Goal: Information Seeking & Learning: Learn about a topic

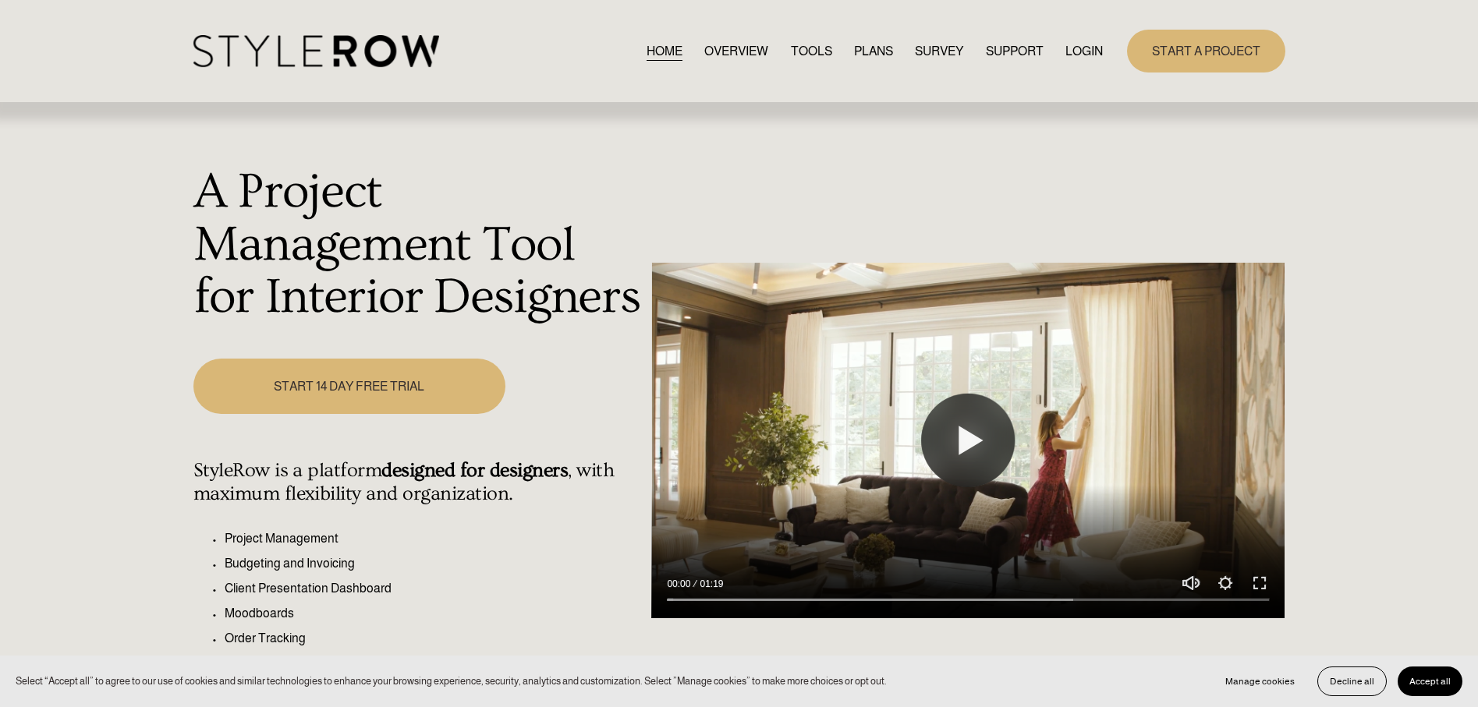
click at [1078, 53] on link "LOGIN" at bounding box center [1083, 51] width 37 height 21
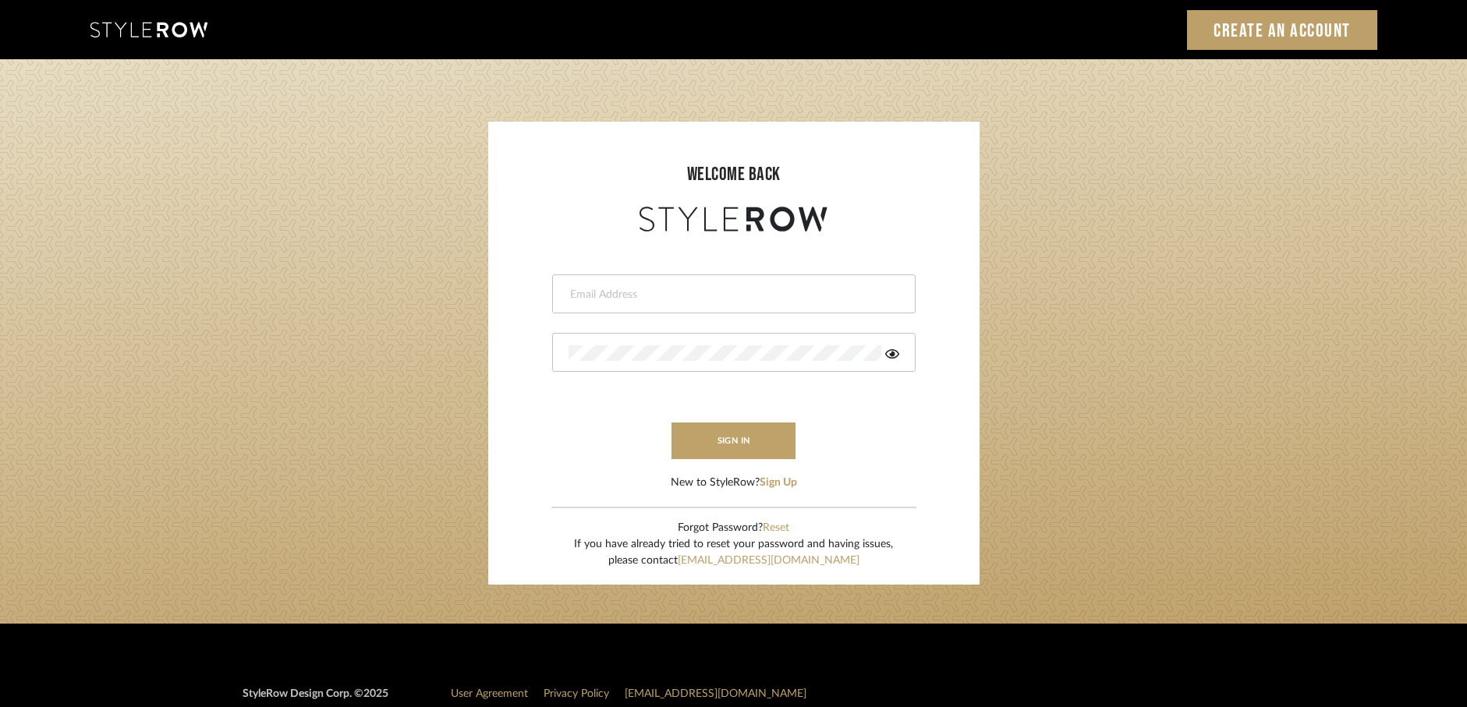
type input "[EMAIL_ADDRESS][DOMAIN_NAME]"
click at [721, 459] on form "[EMAIL_ADDRESS][DOMAIN_NAME] This field is required This field is required sign…" at bounding box center [734, 364] width 460 height 256
click at [716, 438] on button "sign in" at bounding box center [733, 441] width 125 height 37
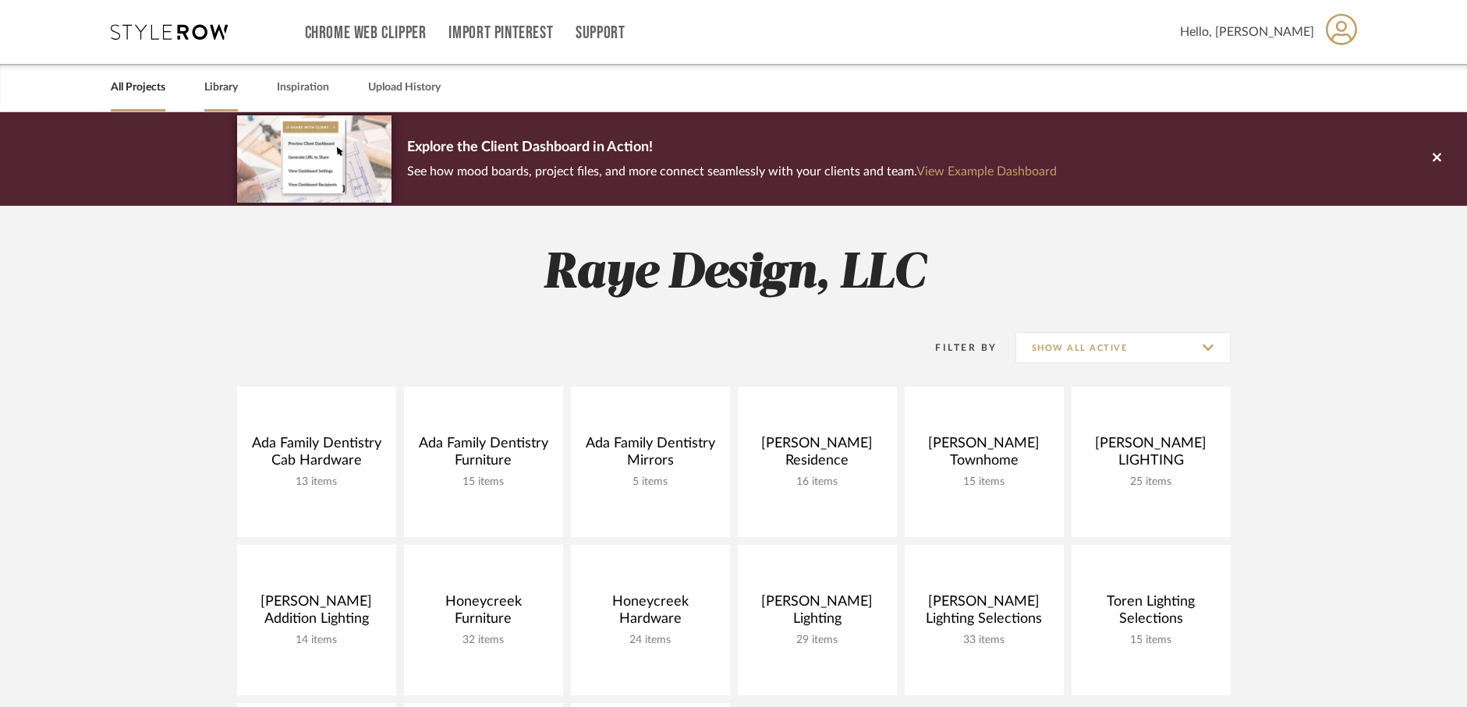
click at [217, 88] on link "Library" at bounding box center [221, 87] width 34 height 21
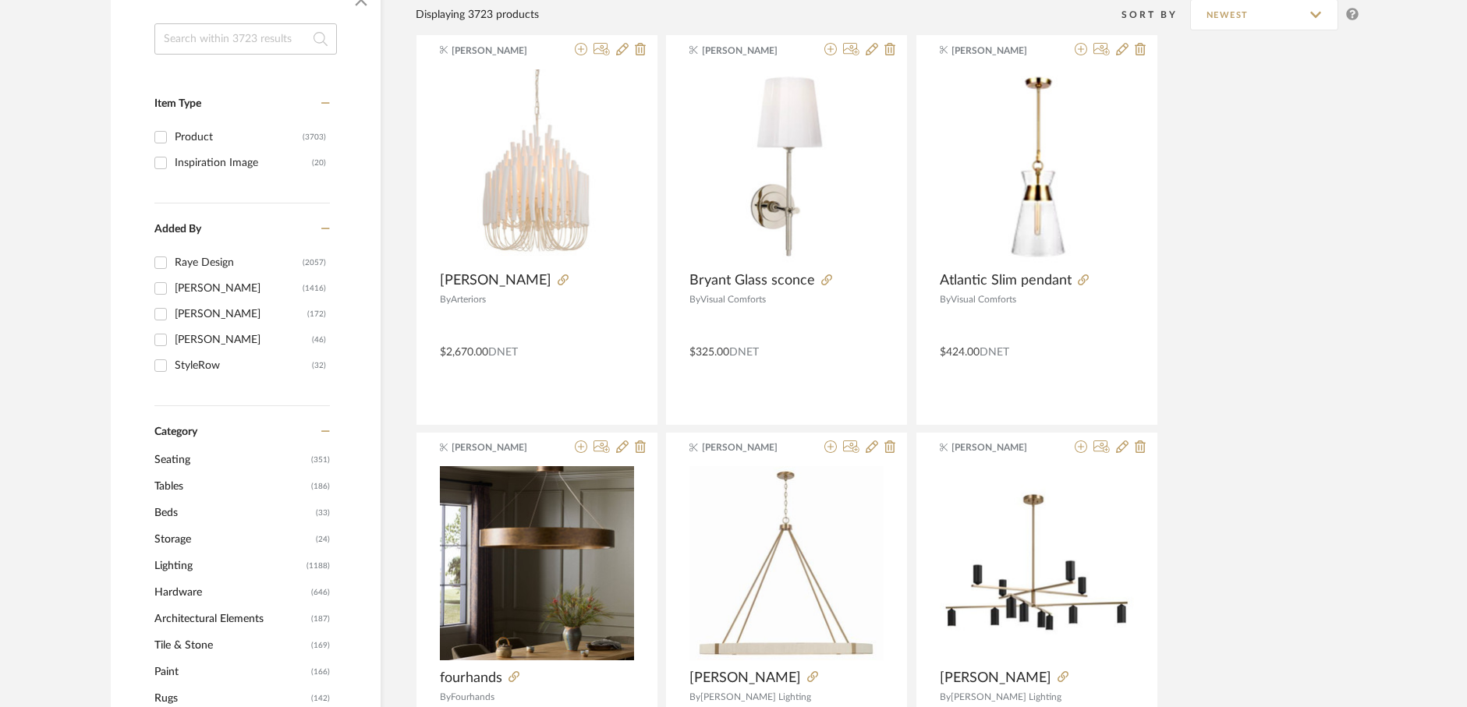
click at [181, 565] on span "Lighting" at bounding box center [228, 566] width 148 height 27
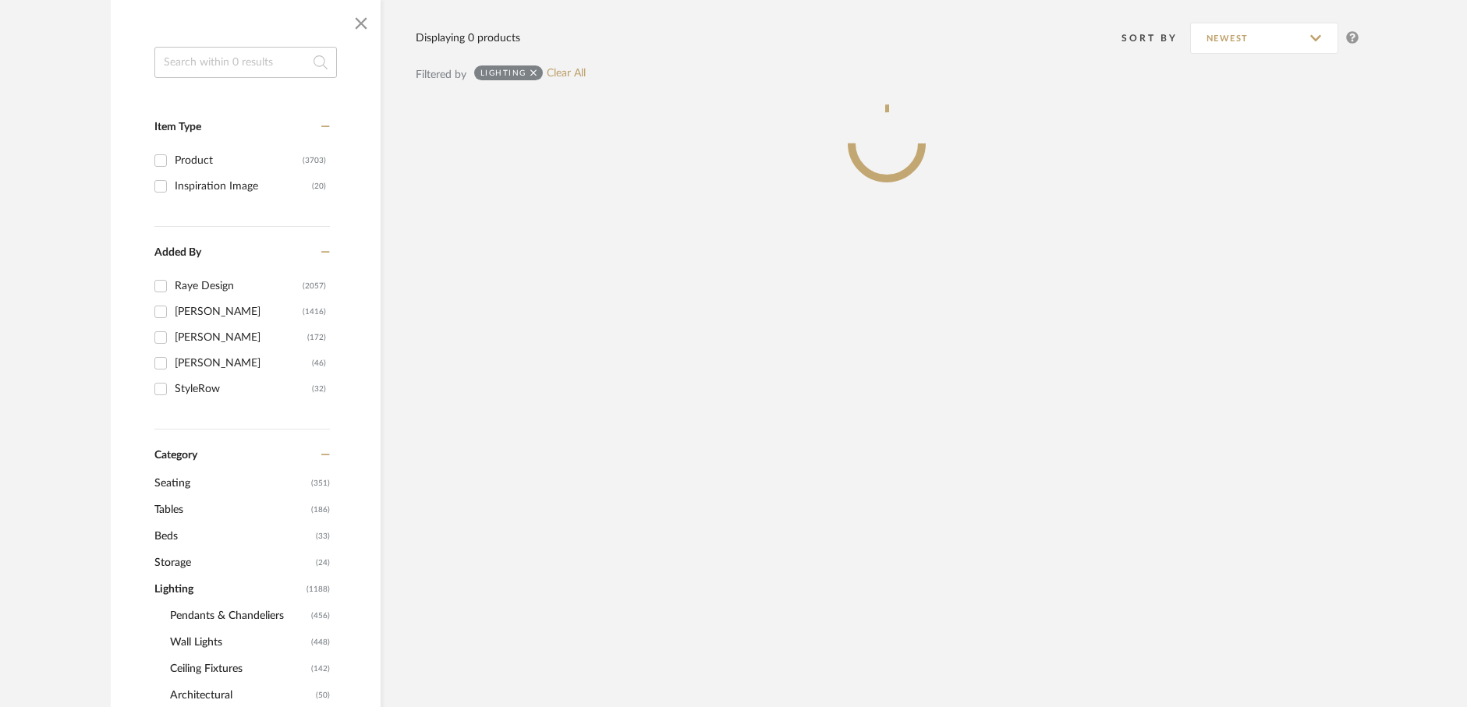
scroll to position [287, 0]
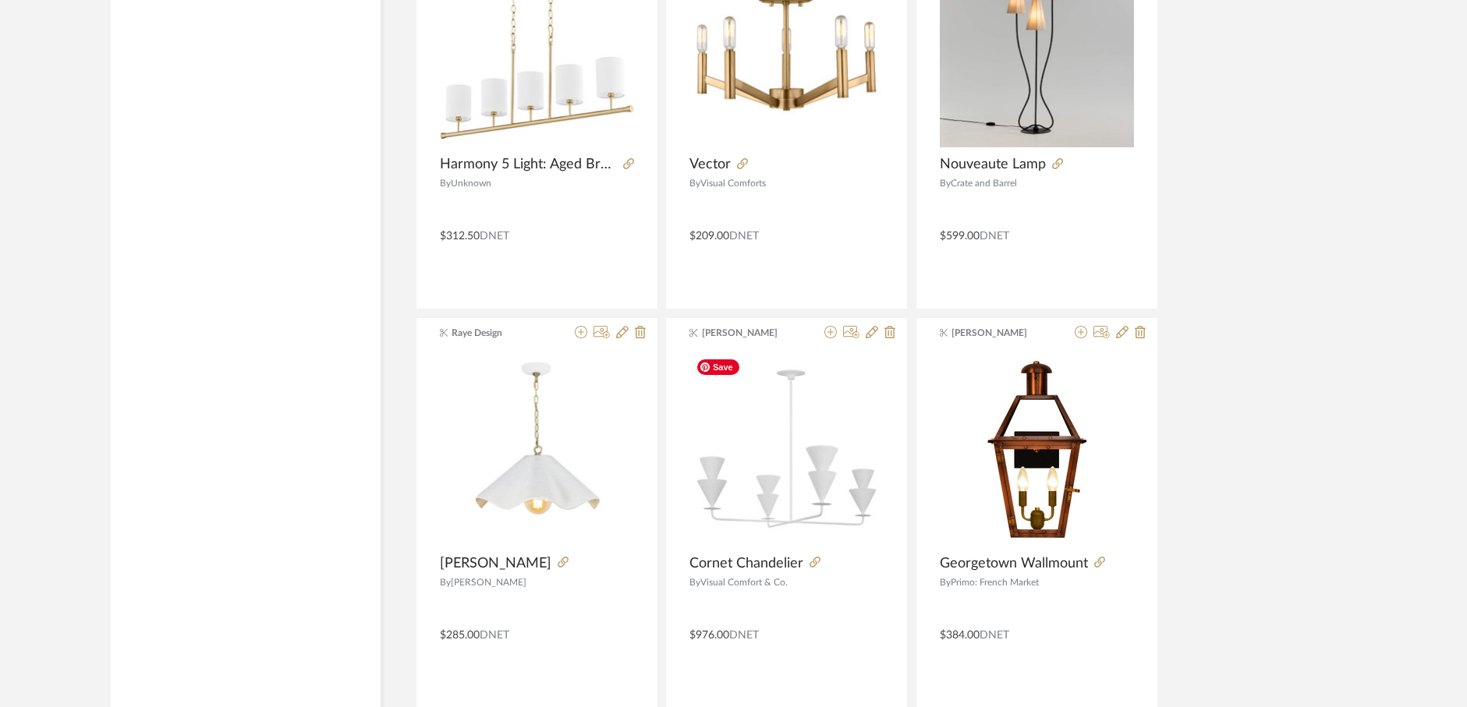
scroll to position [4556, 0]
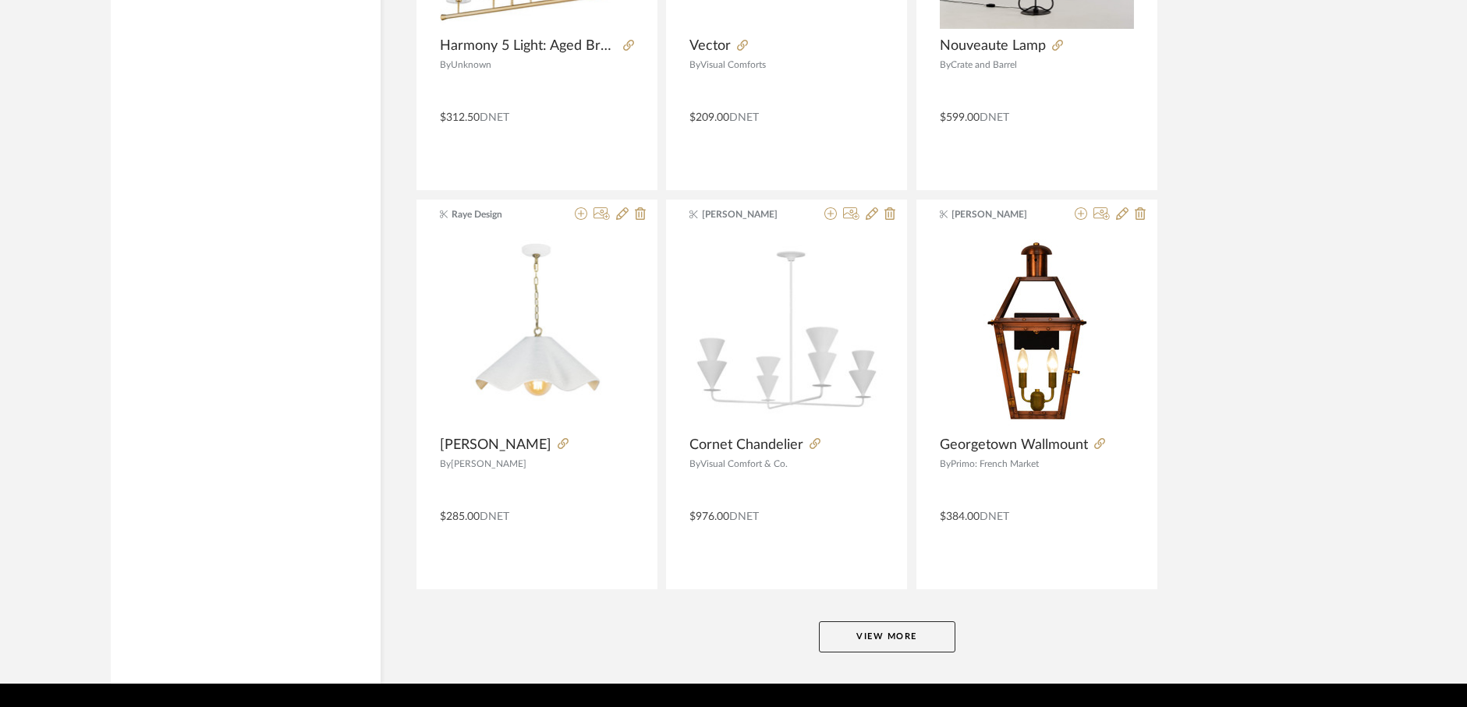
click at [868, 642] on button "View More" at bounding box center [887, 637] width 136 height 31
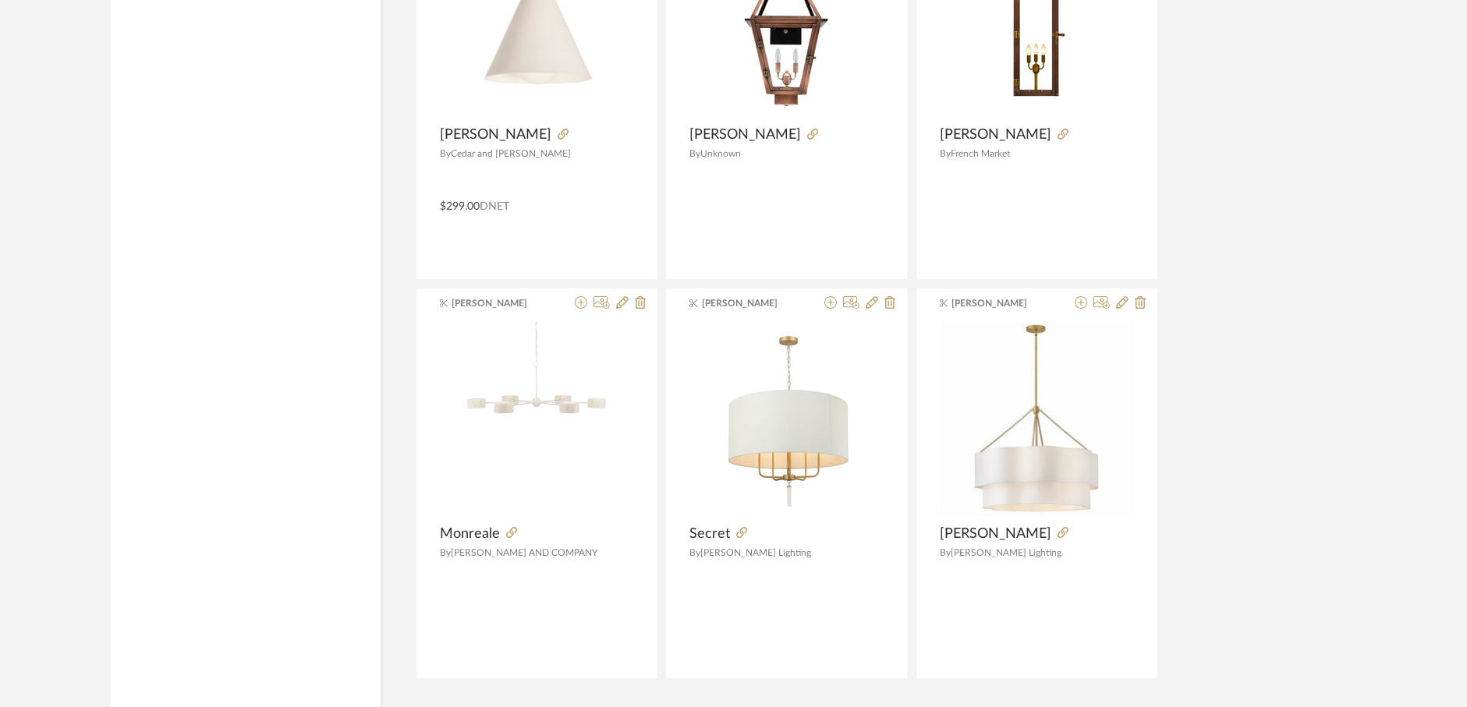
scroll to position [9392, 0]
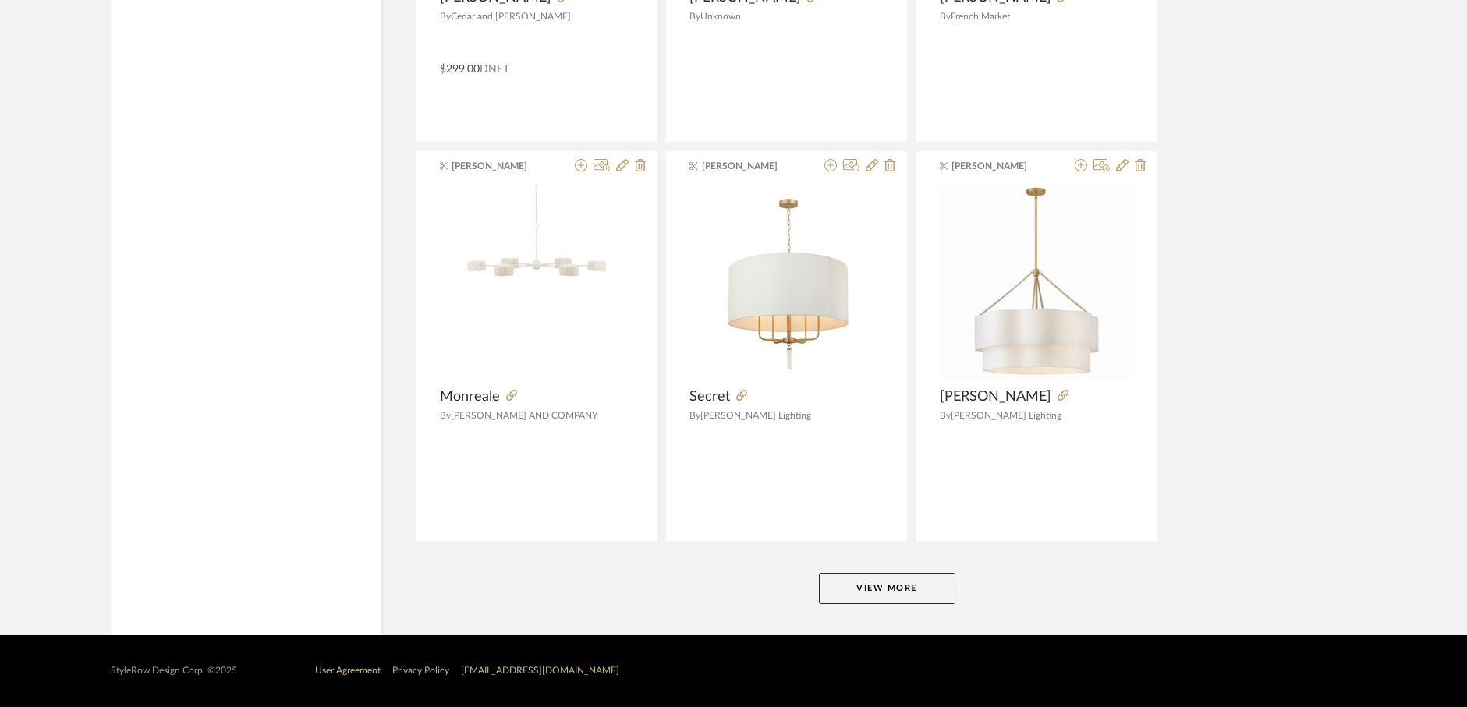
click at [940, 589] on button "View More" at bounding box center [887, 588] width 136 height 31
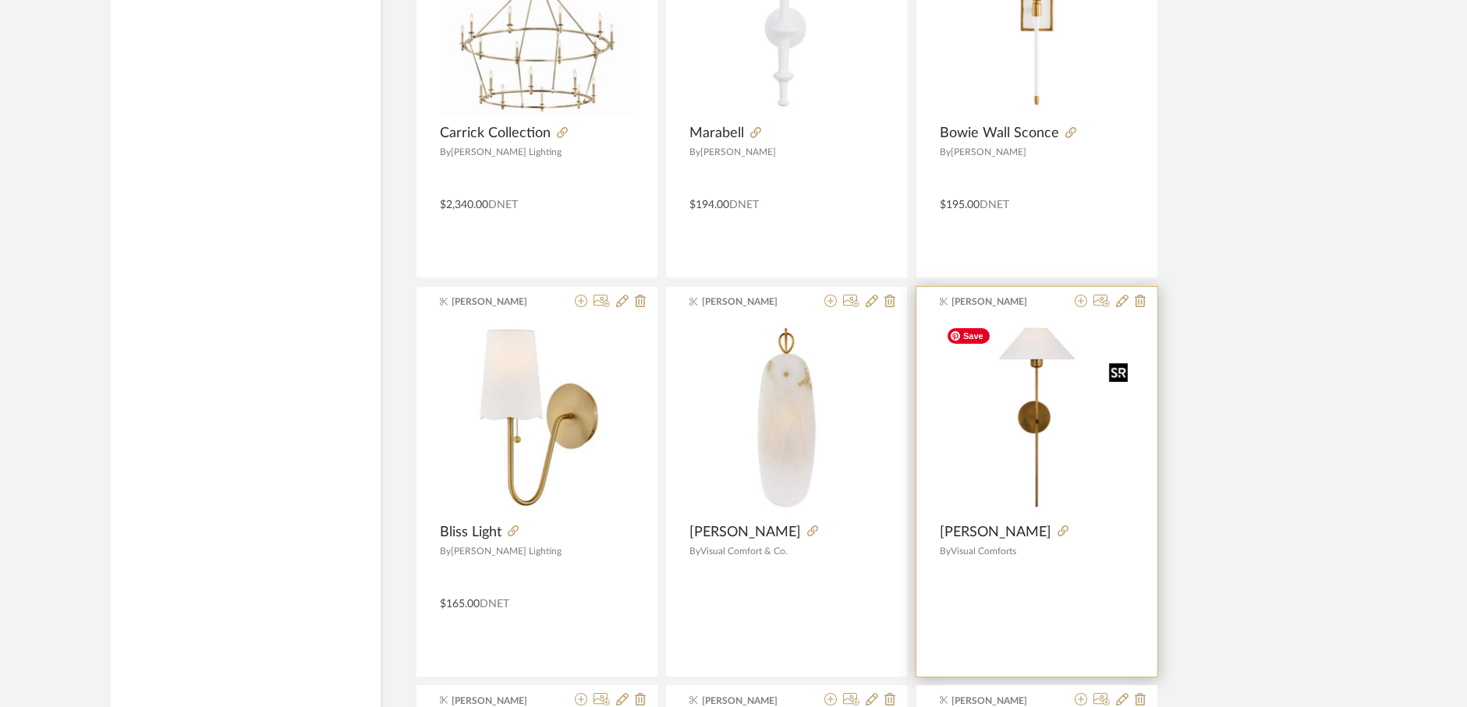
scroll to position [12449, 0]
click at [1033, 425] on img "0" at bounding box center [1037, 416] width 194 height 194
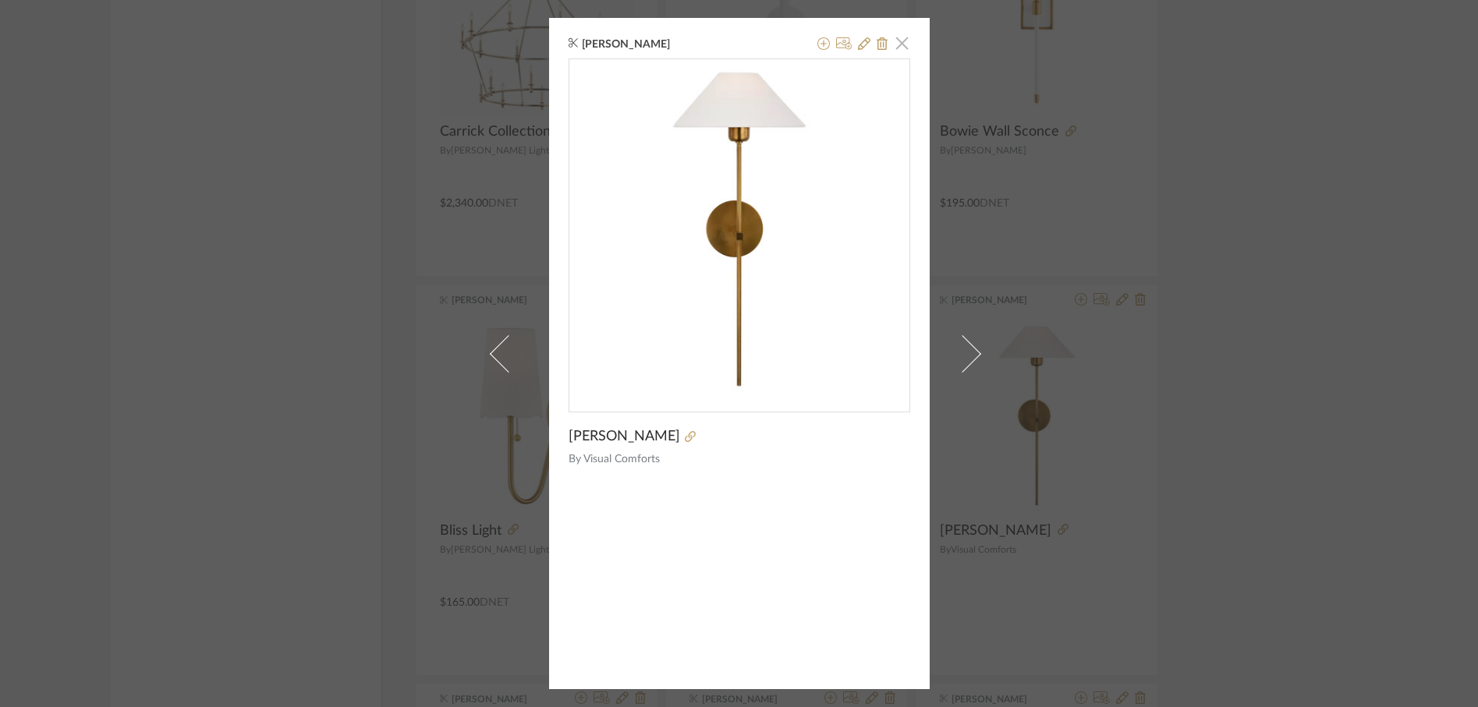
click at [898, 44] on span "button" at bounding box center [902, 42] width 31 height 31
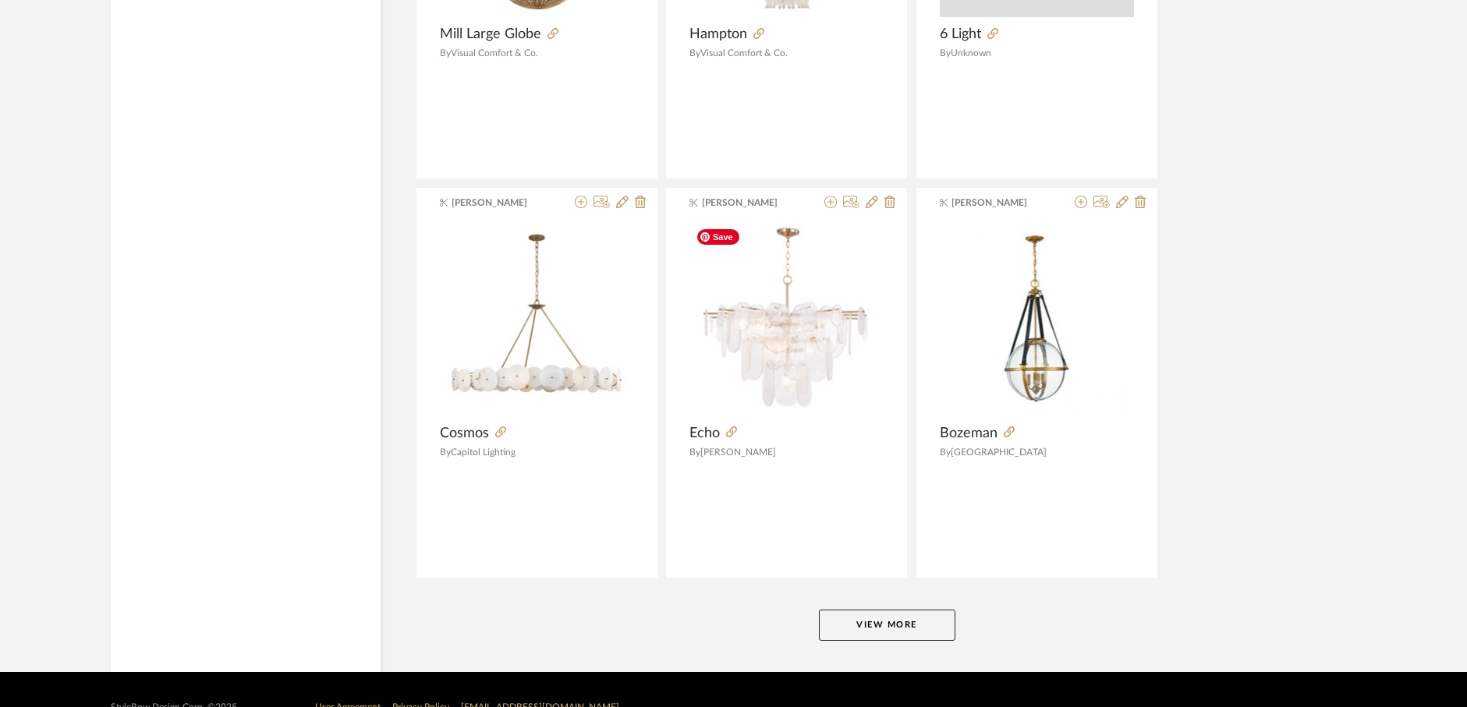
scroll to position [14179, 0]
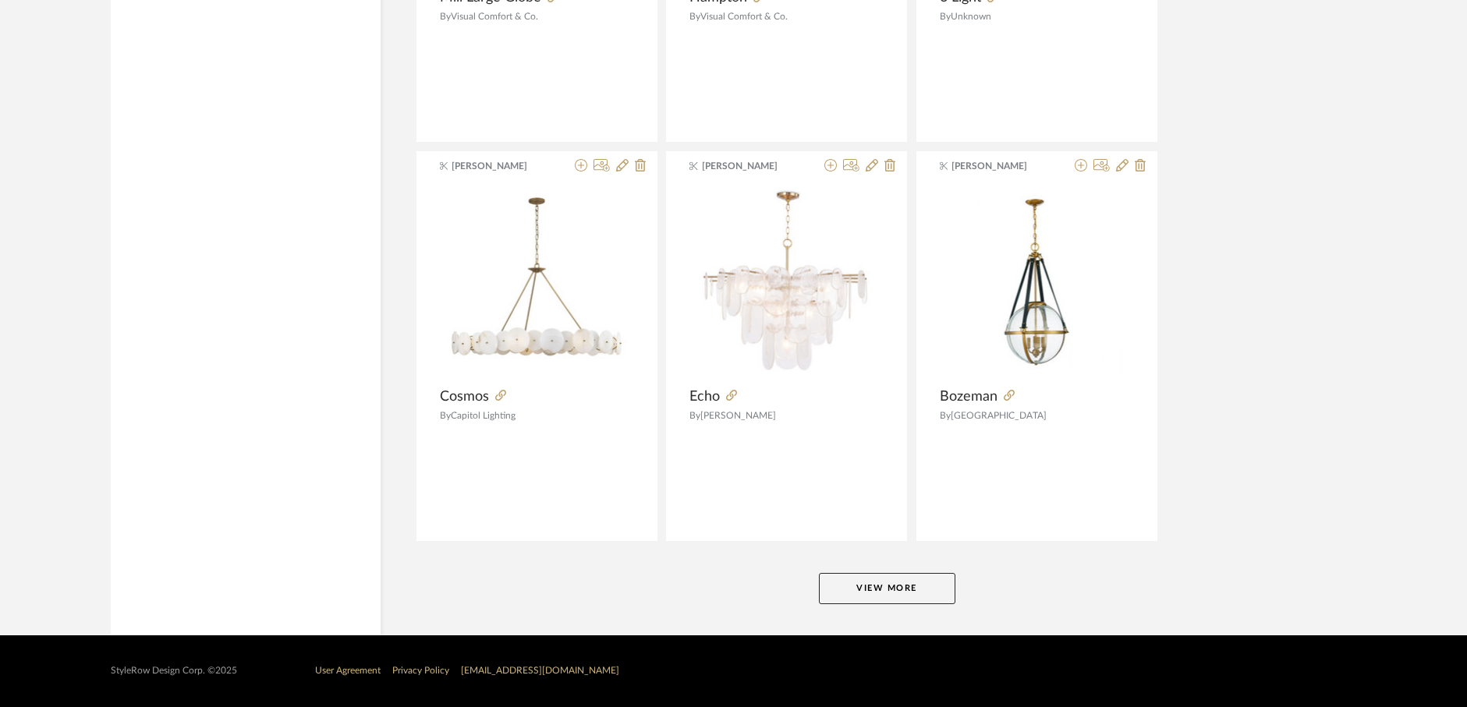
click at [852, 590] on button "View More" at bounding box center [887, 588] width 136 height 31
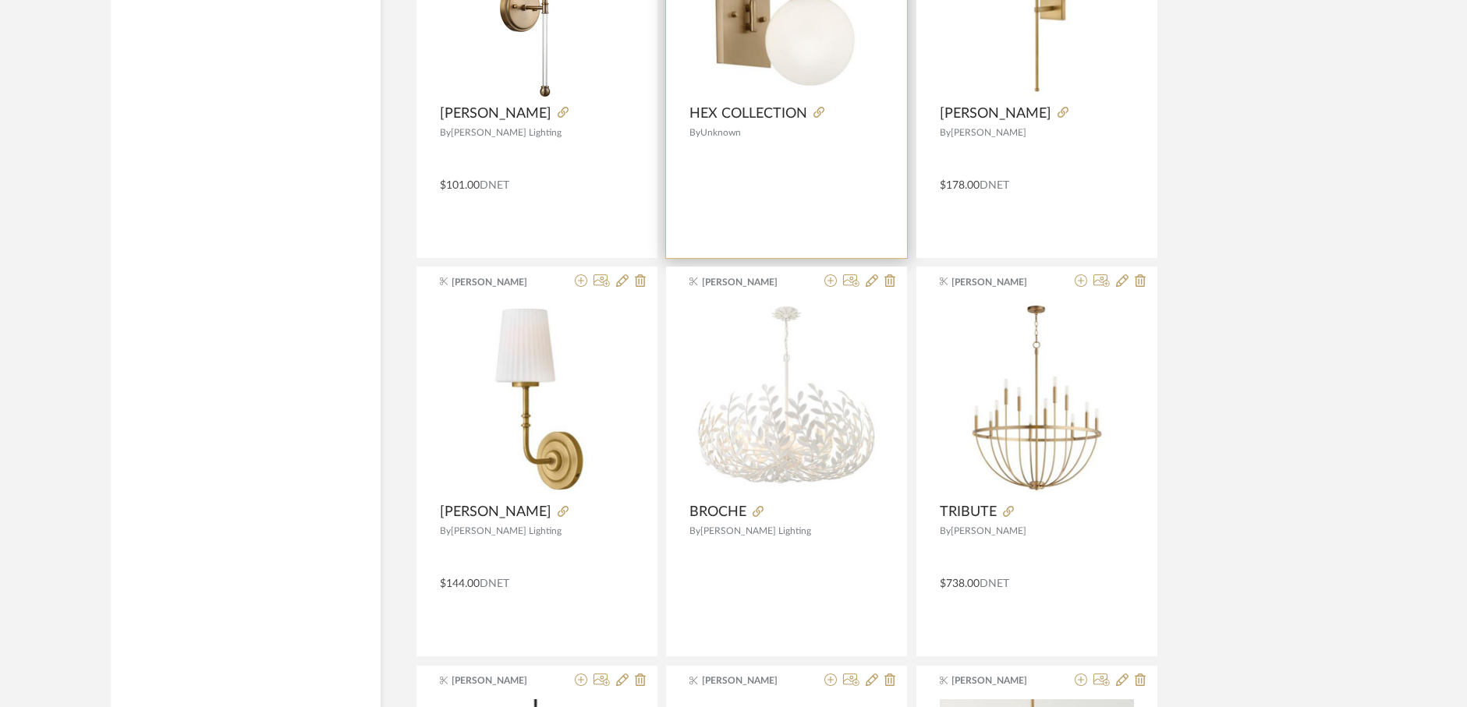
scroll to position [18966, 0]
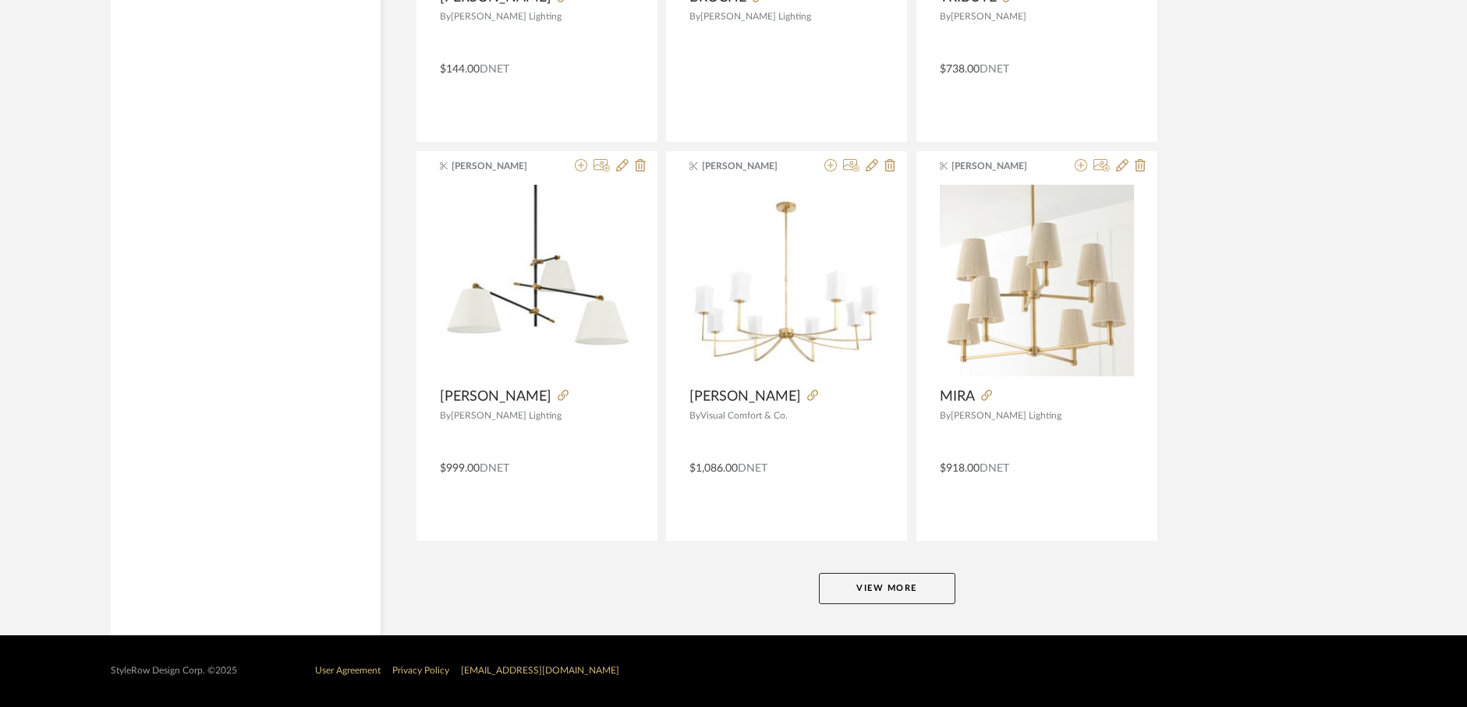
click at [892, 591] on button "View More" at bounding box center [887, 588] width 136 height 31
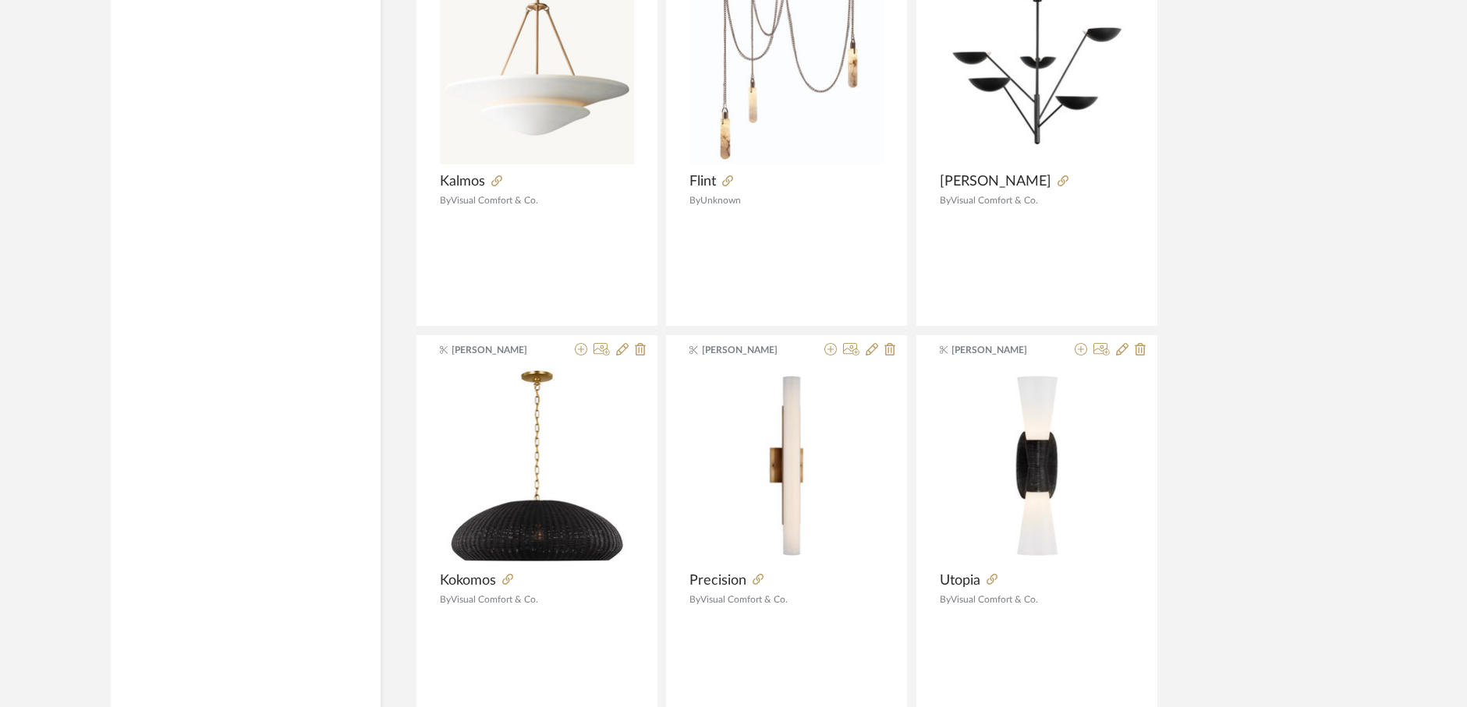
scroll to position [23753, 0]
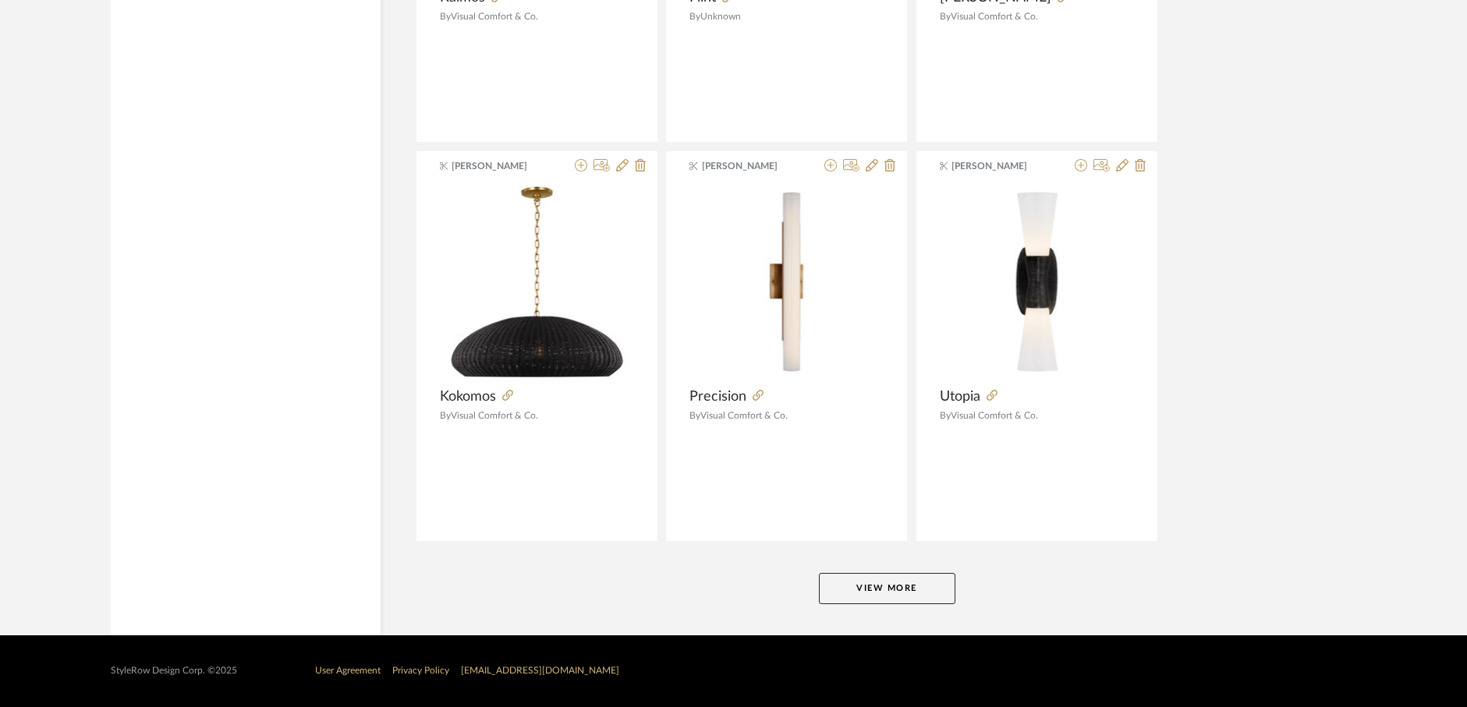
click at [883, 593] on button "View More" at bounding box center [887, 588] width 136 height 31
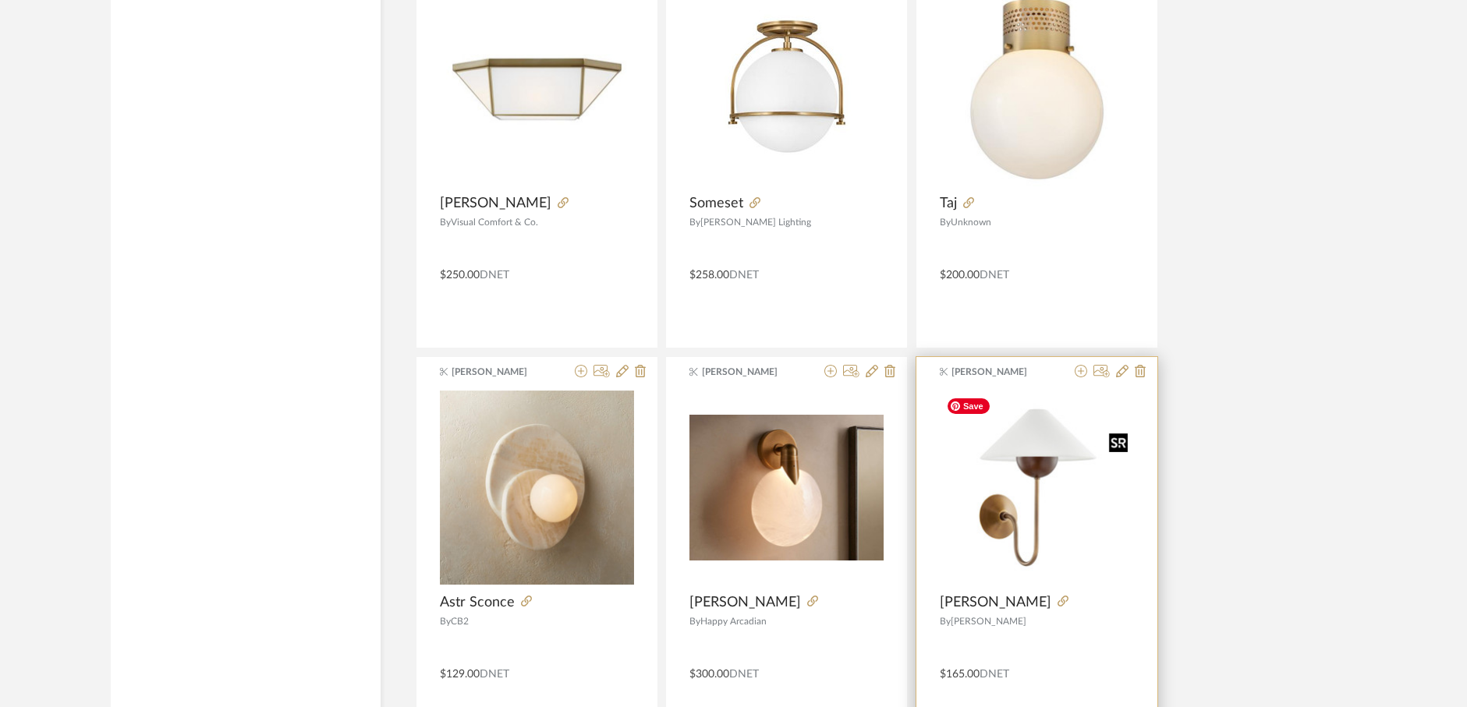
scroll to position [25151, 0]
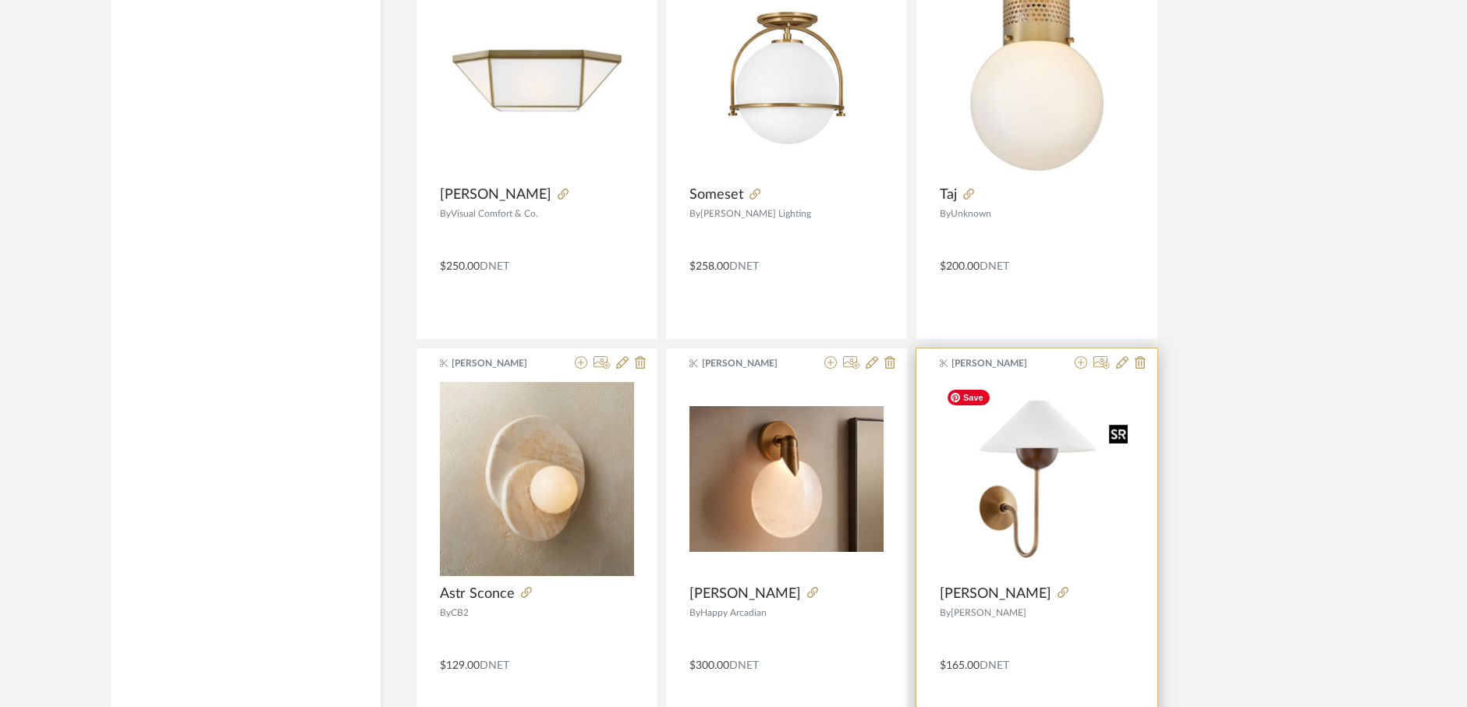
click at [1001, 512] on img "0" at bounding box center [1037, 479] width 194 height 194
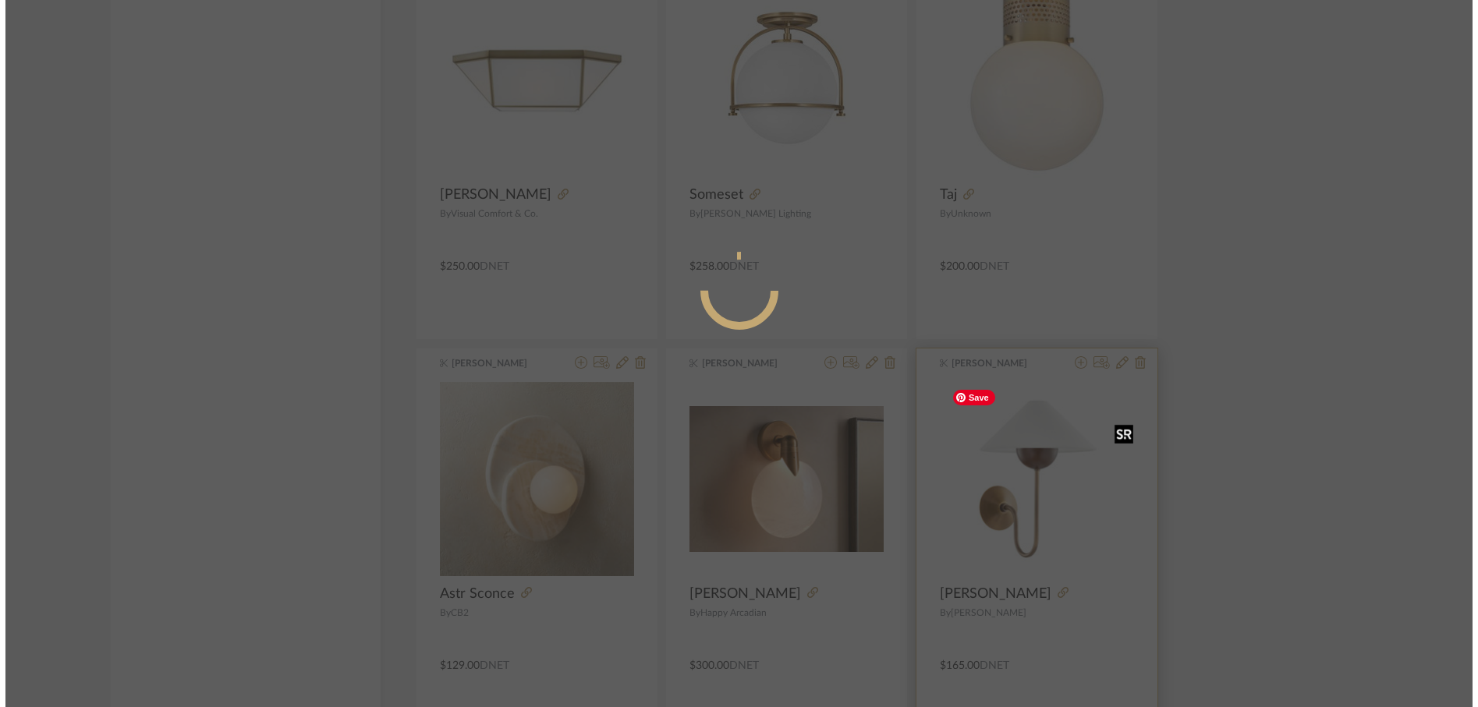
scroll to position [0, 0]
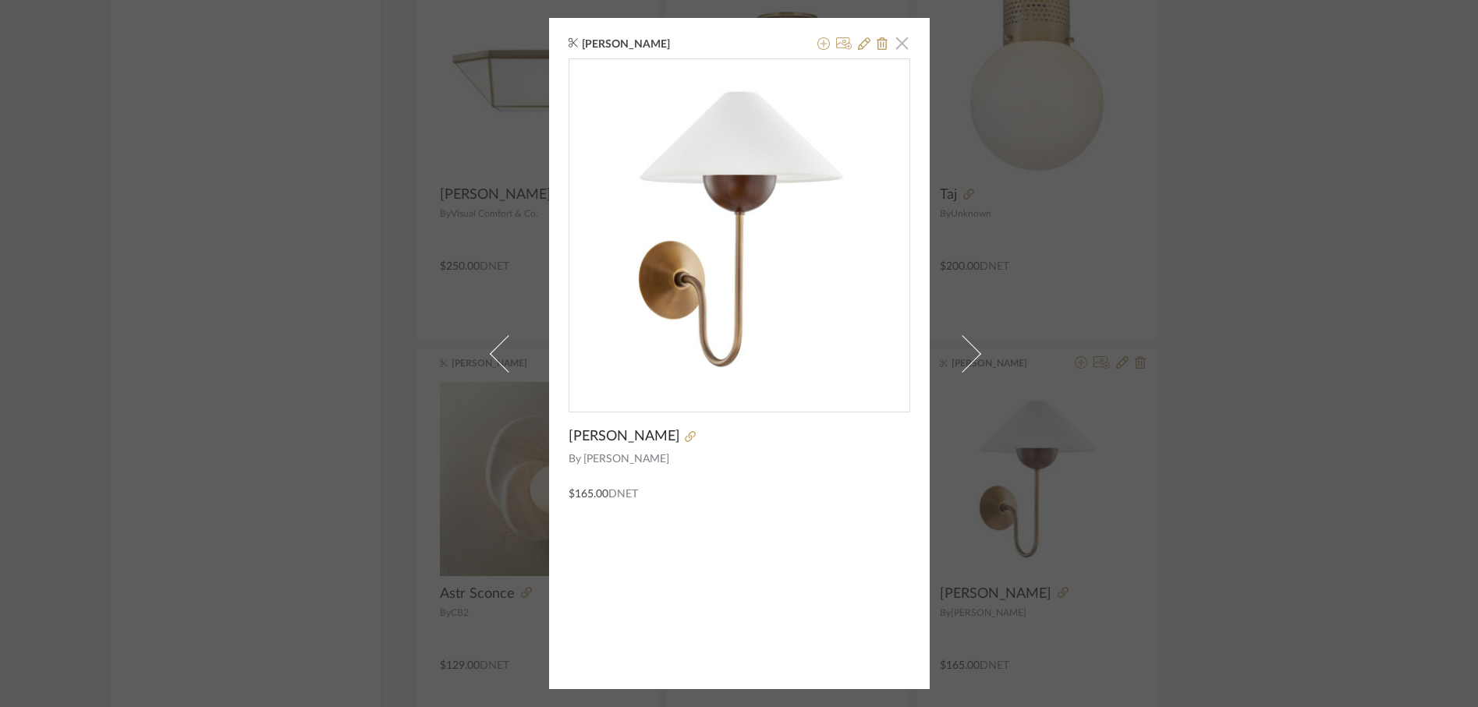
click at [904, 42] on span "button" at bounding box center [902, 42] width 31 height 31
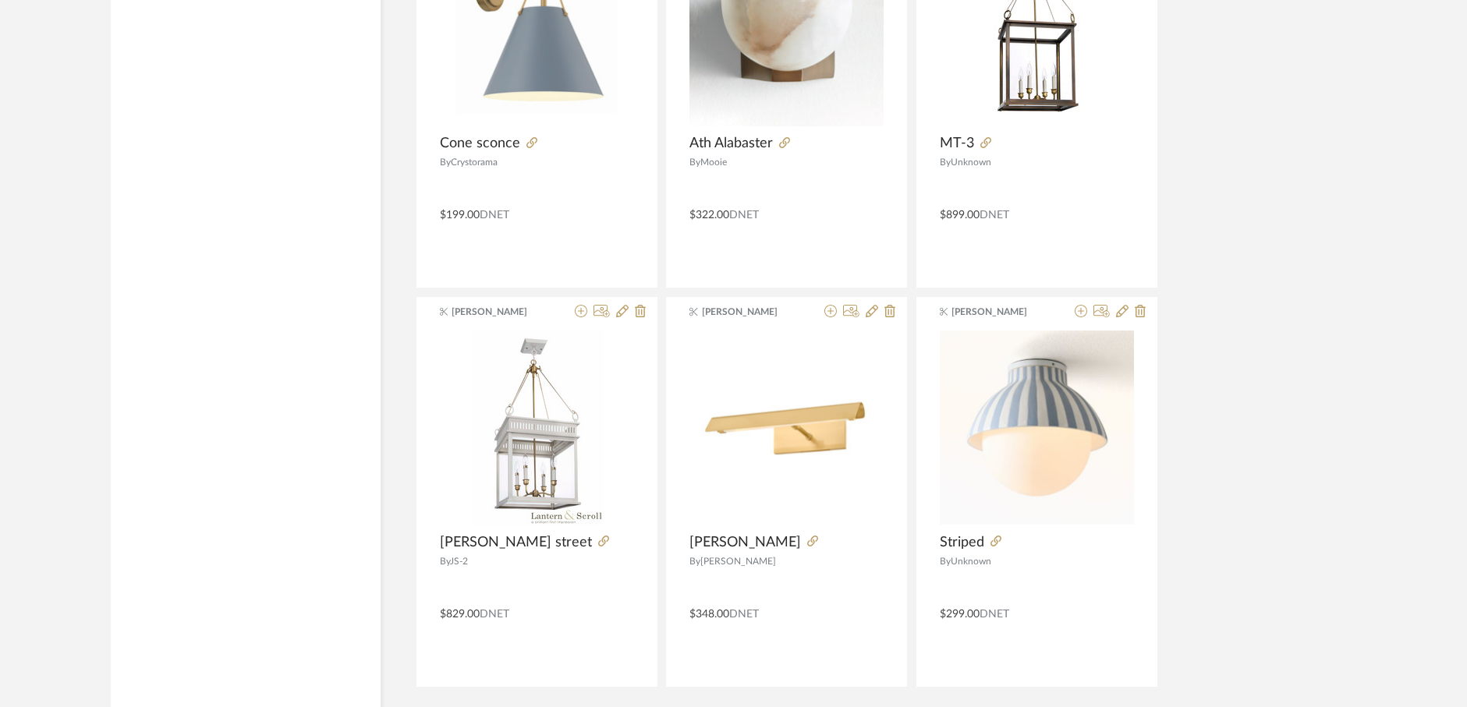
scroll to position [28540, 0]
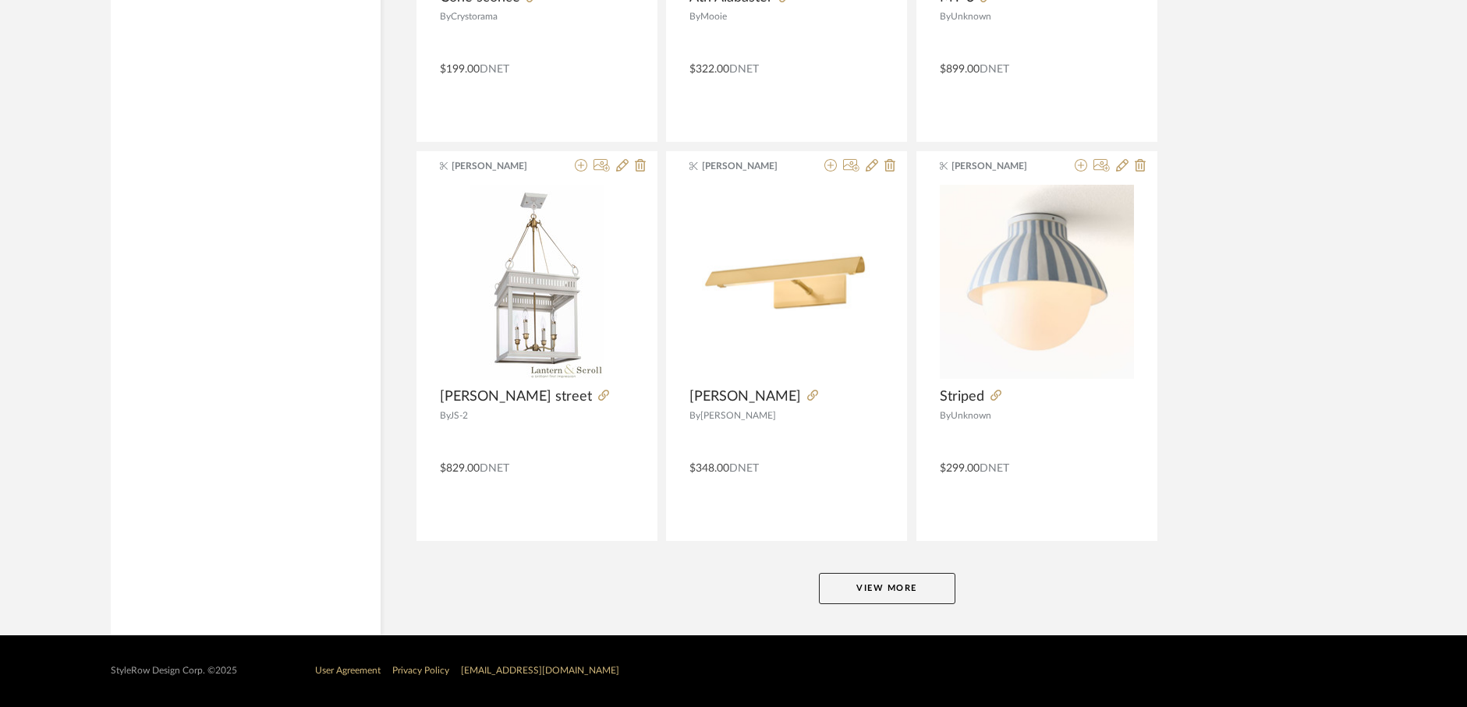
click at [891, 594] on button "View More" at bounding box center [887, 588] width 136 height 31
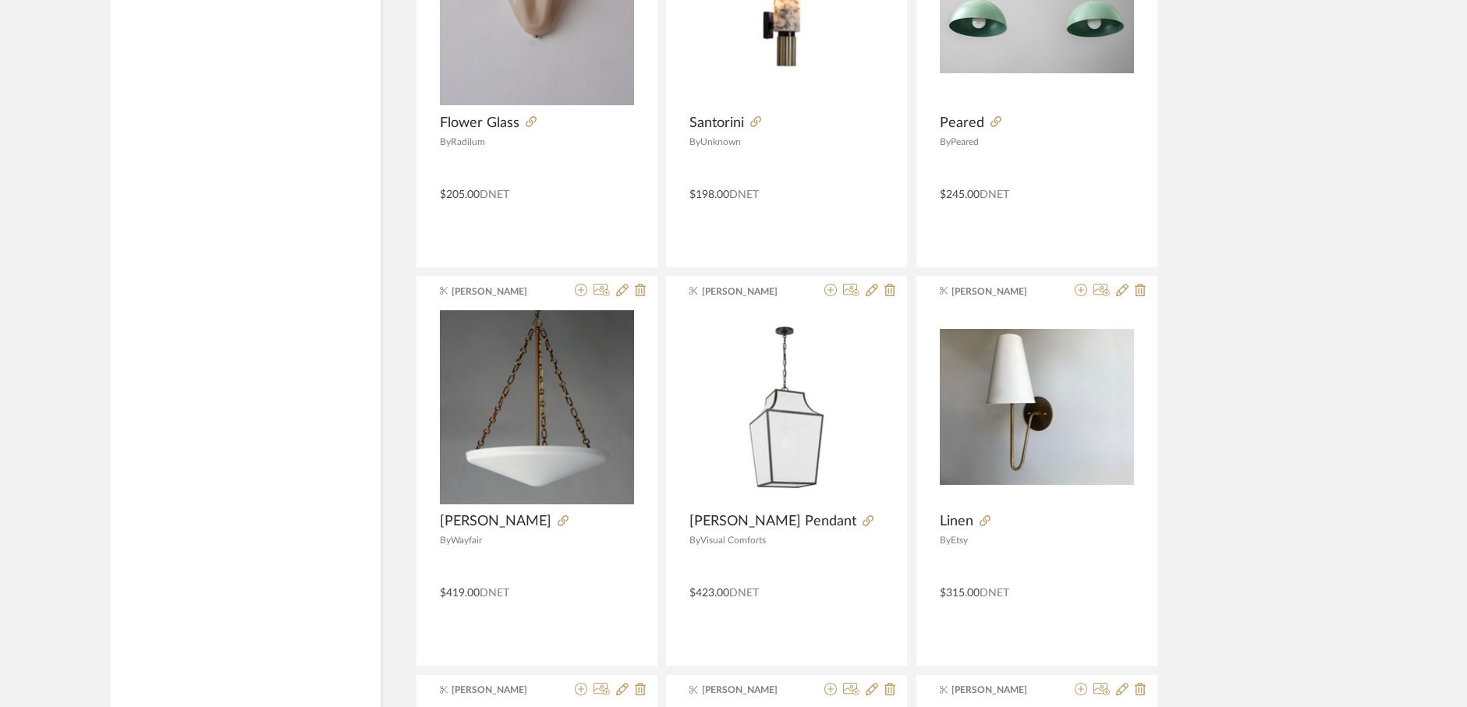
scroll to position [32004, 0]
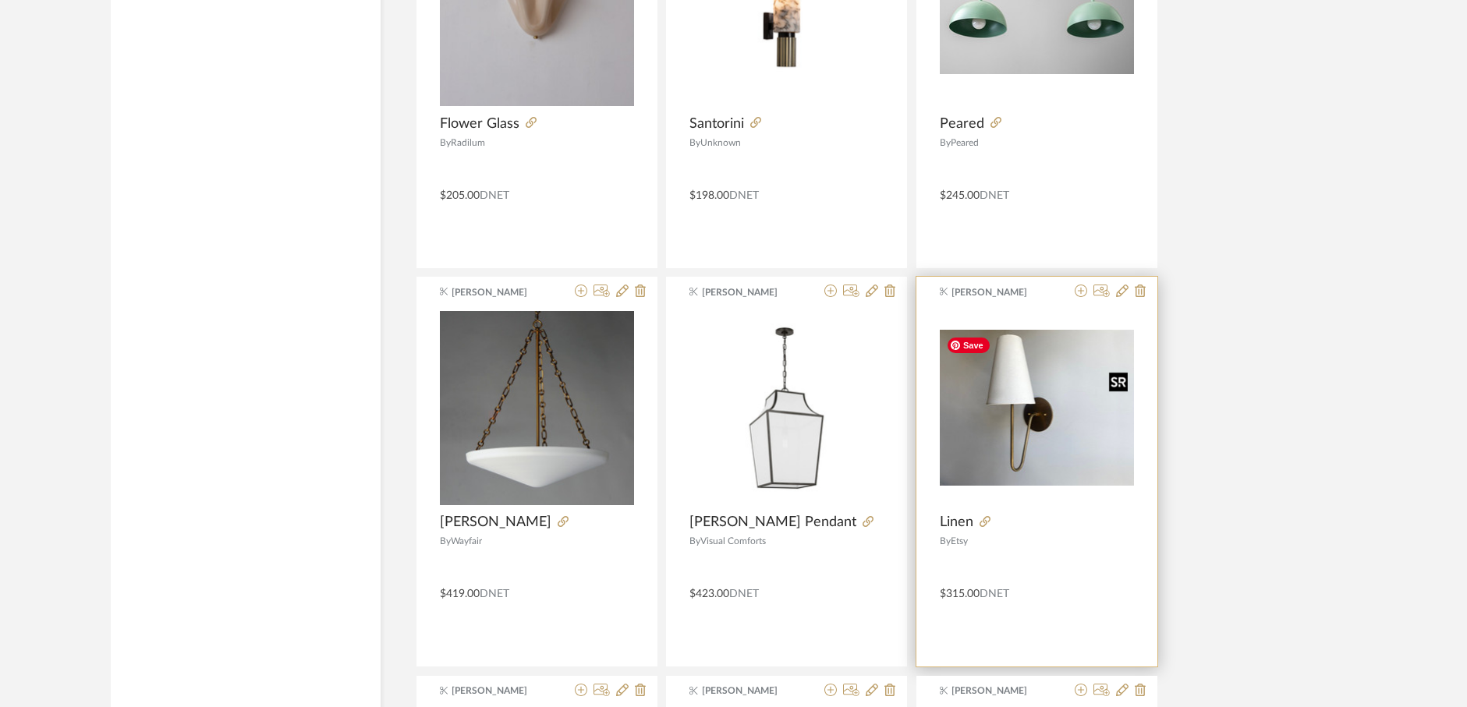
click at [1024, 452] on img "0" at bounding box center [1037, 407] width 194 height 155
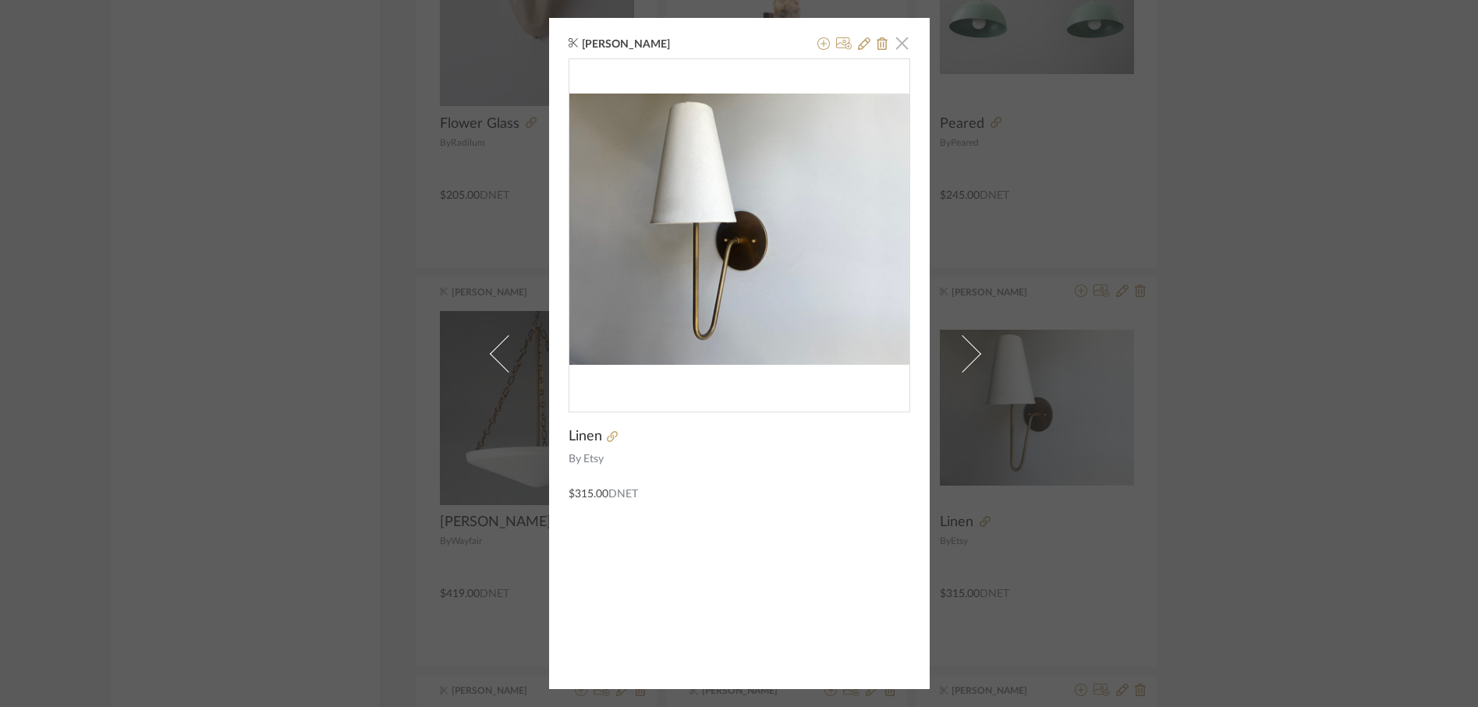
click at [898, 43] on span "button" at bounding box center [902, 42] width 31 height 31
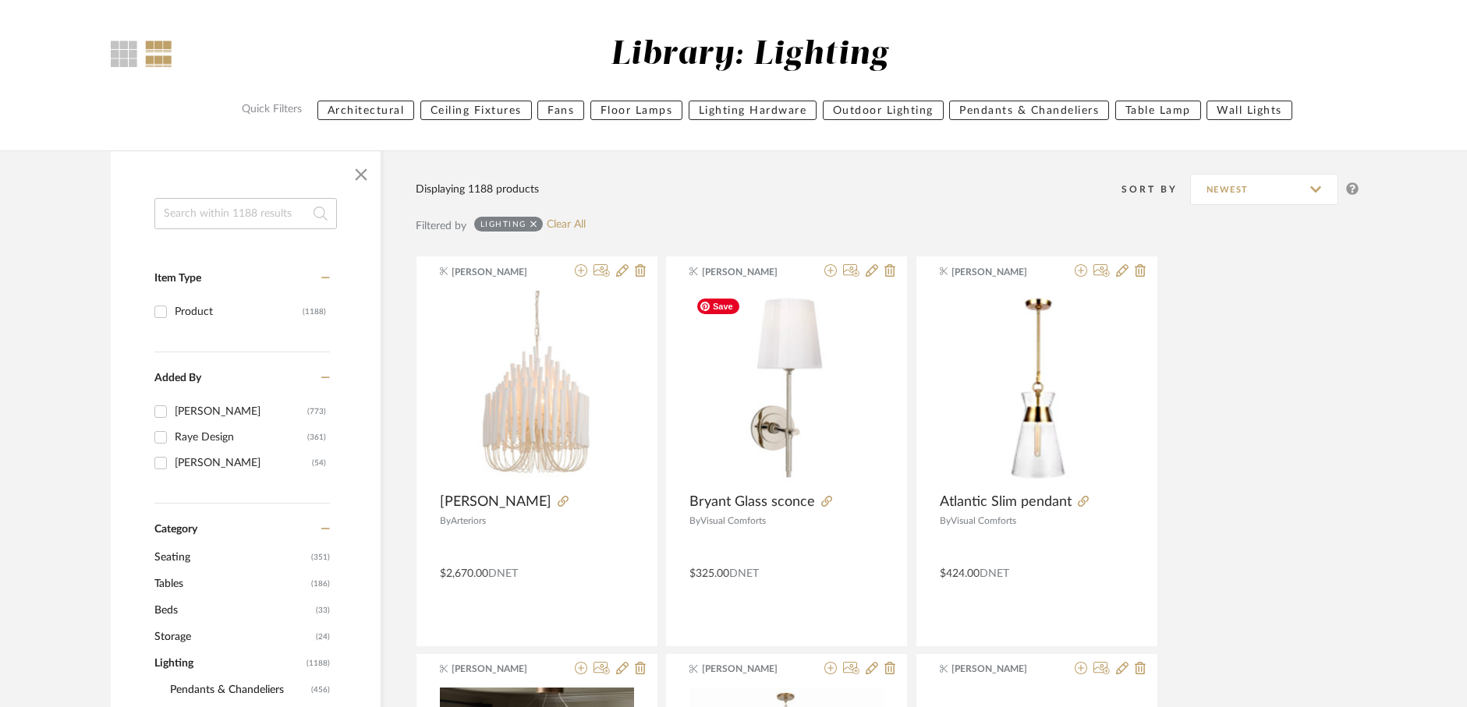
scroll to position [129, 0]
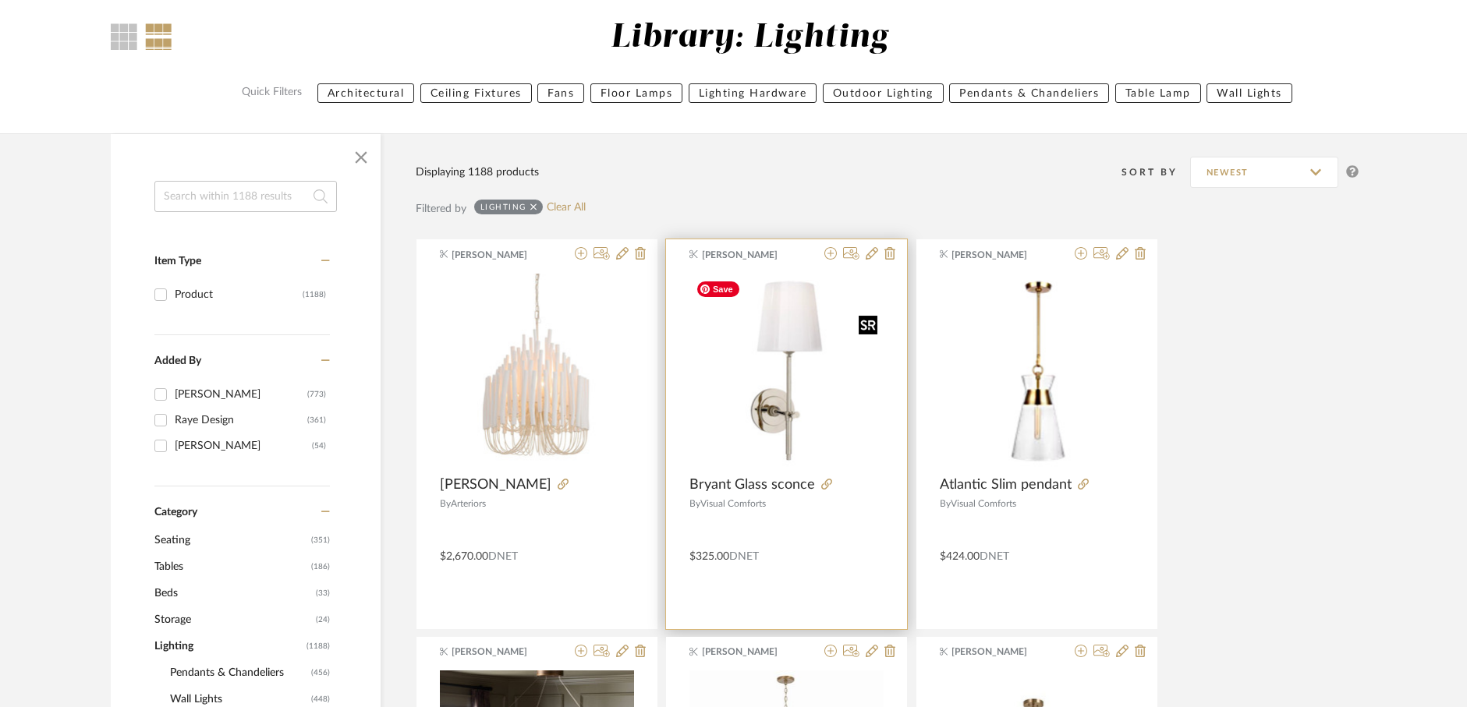
click at [785, 369] on img "0" at bounding box center [786, 371] width 194 height 194
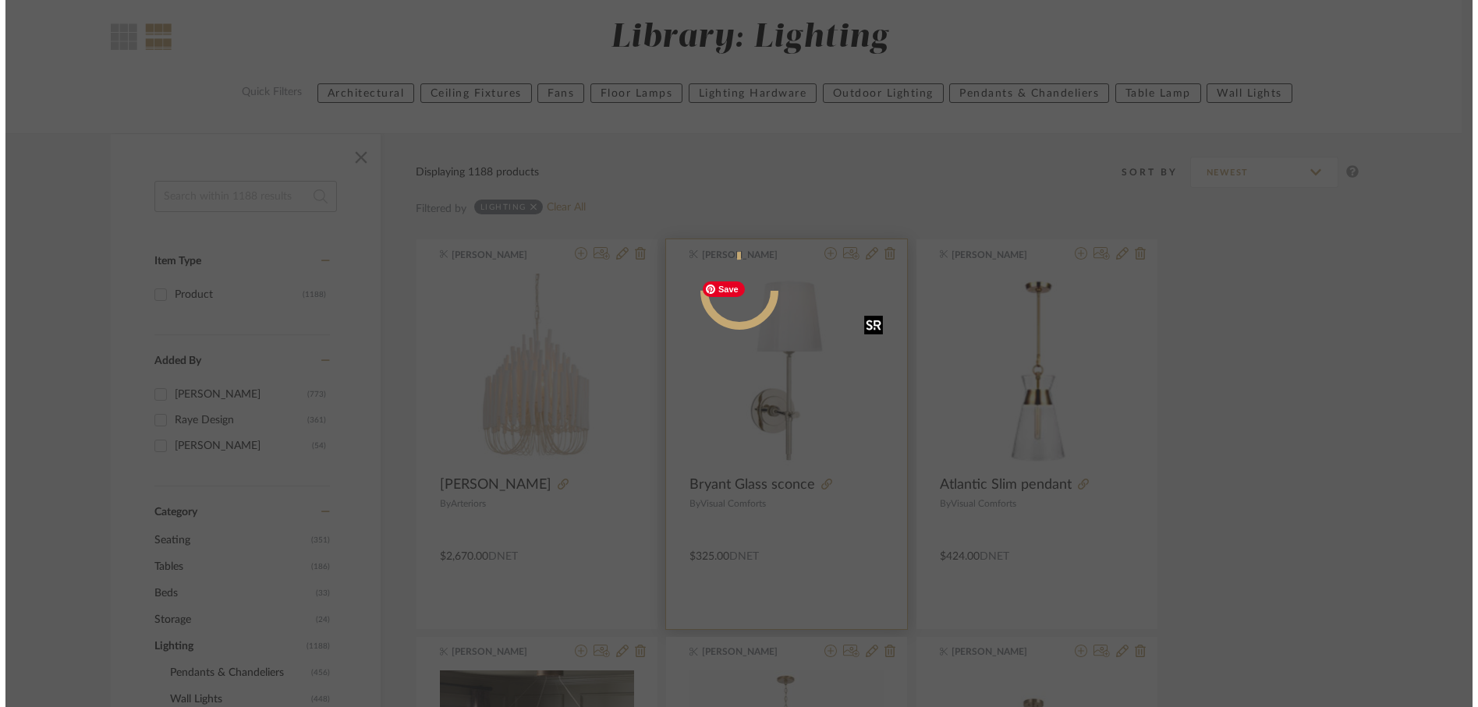
scroll to position [0, 0]
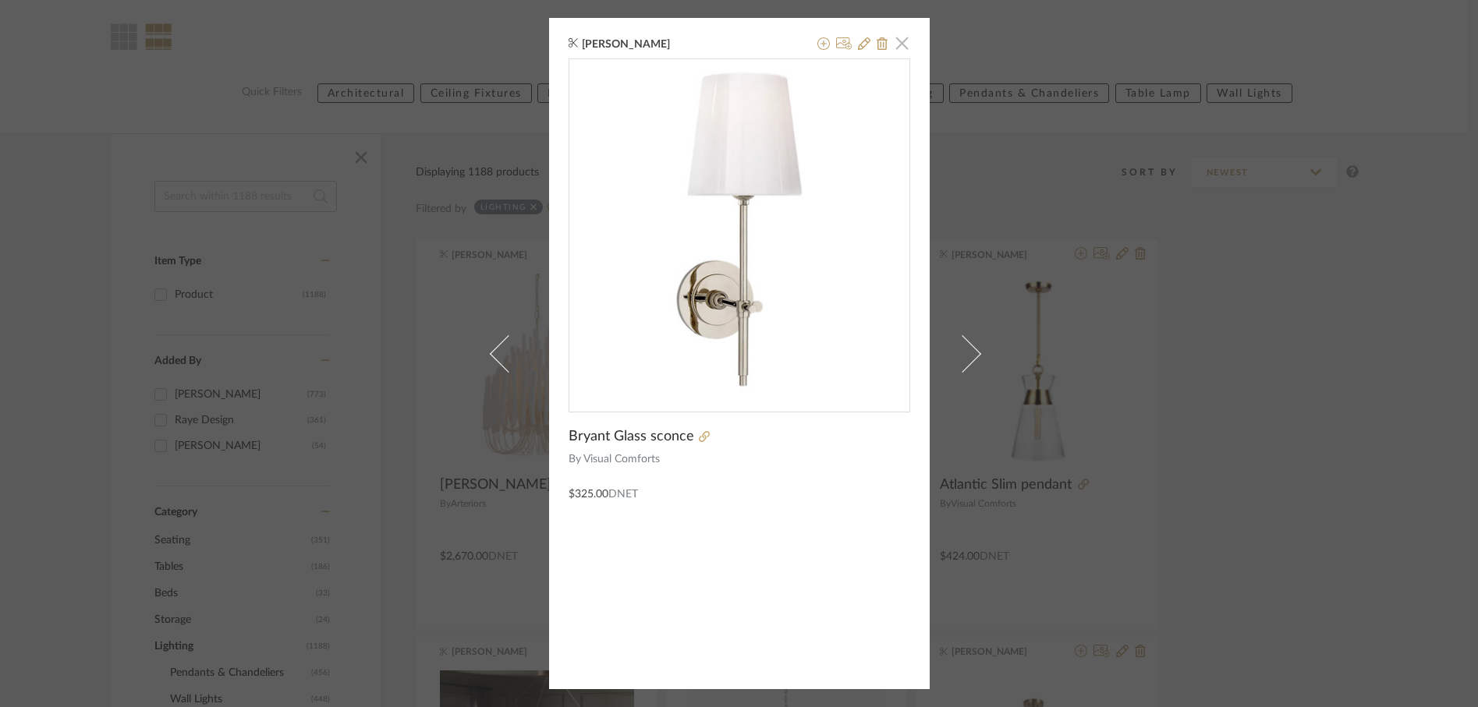
click at [900, 44] on span "button" at bounding box center [902, 42] width 31 height 31
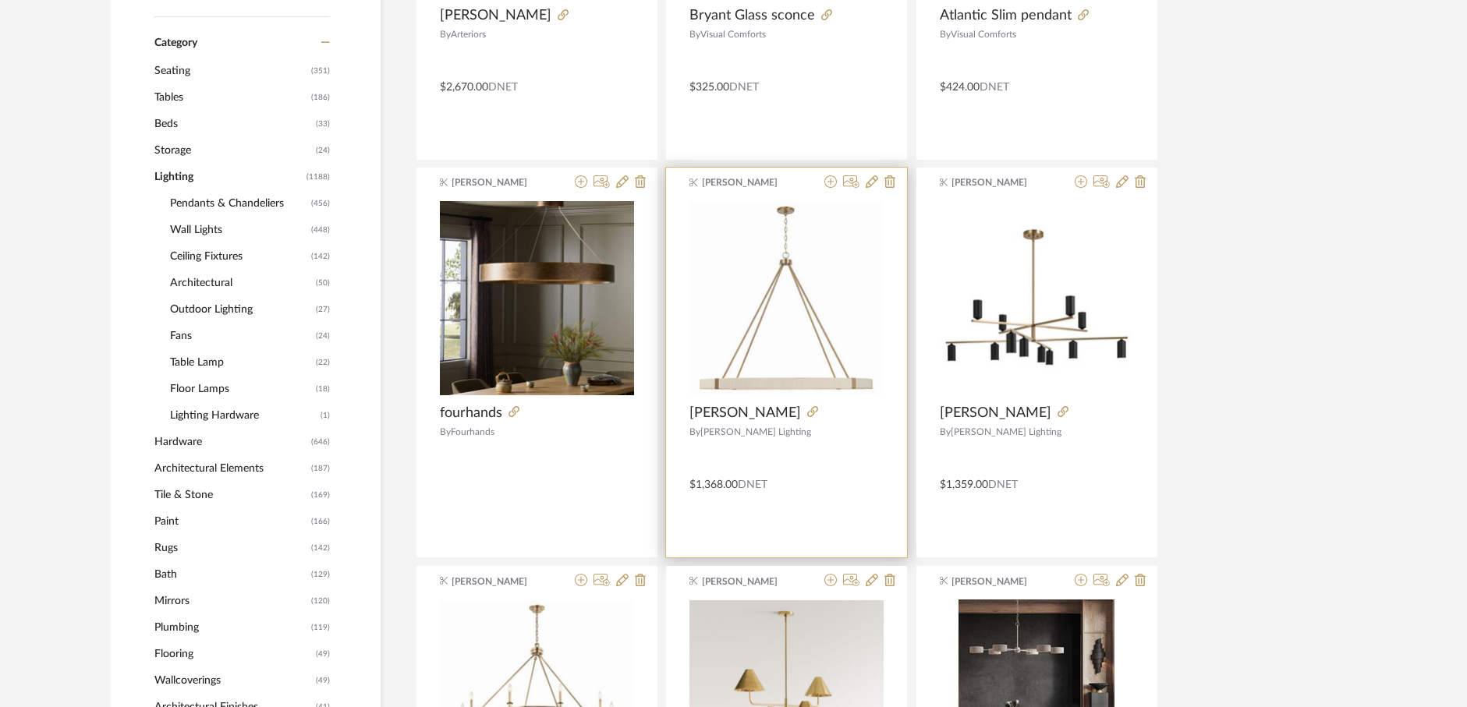
scroll to position [602, 0]
